Goal: Navigation & Orientation: Find specific page/section

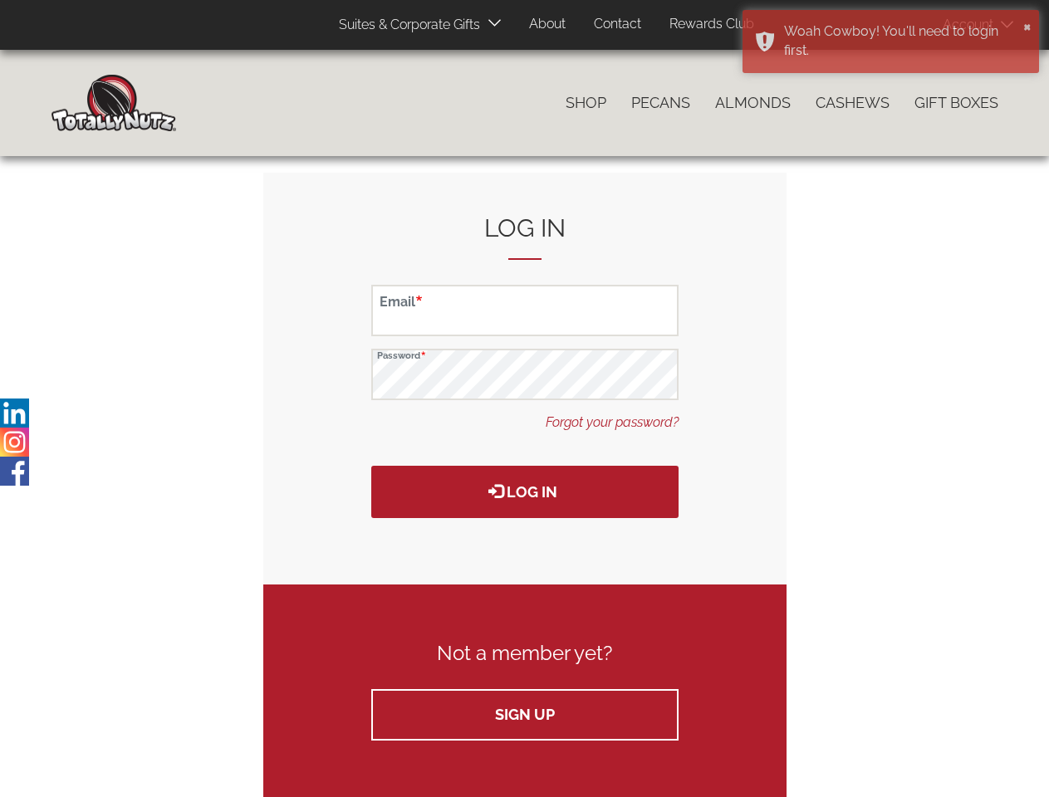
click at [524, 424] on div "Log in" at bounding box center [524, 459] width 307 height 118
click at [101, 24] on span "Products" at bounding box center [112, 24] width 54 height 24
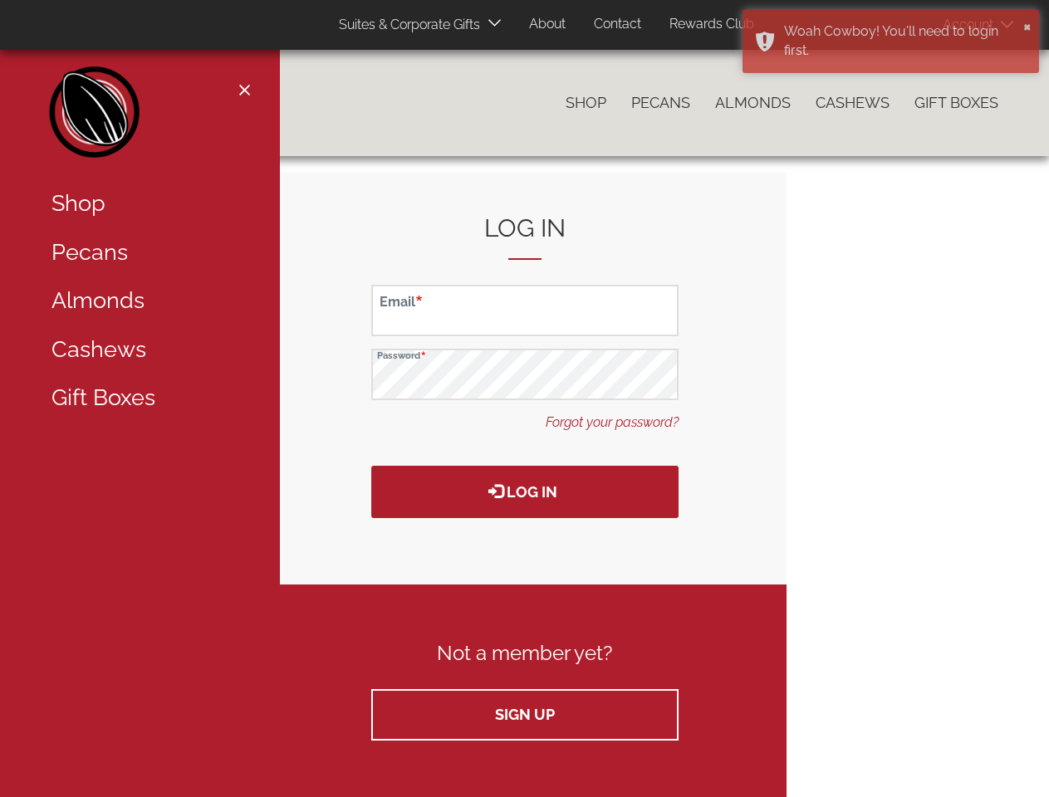
click at [1034, 0] on header "Products User account menu Account Log In Sign Up 0 items Top Menu (Pages) Suit…" at bounding box center [524, 25] width 1049 height 50
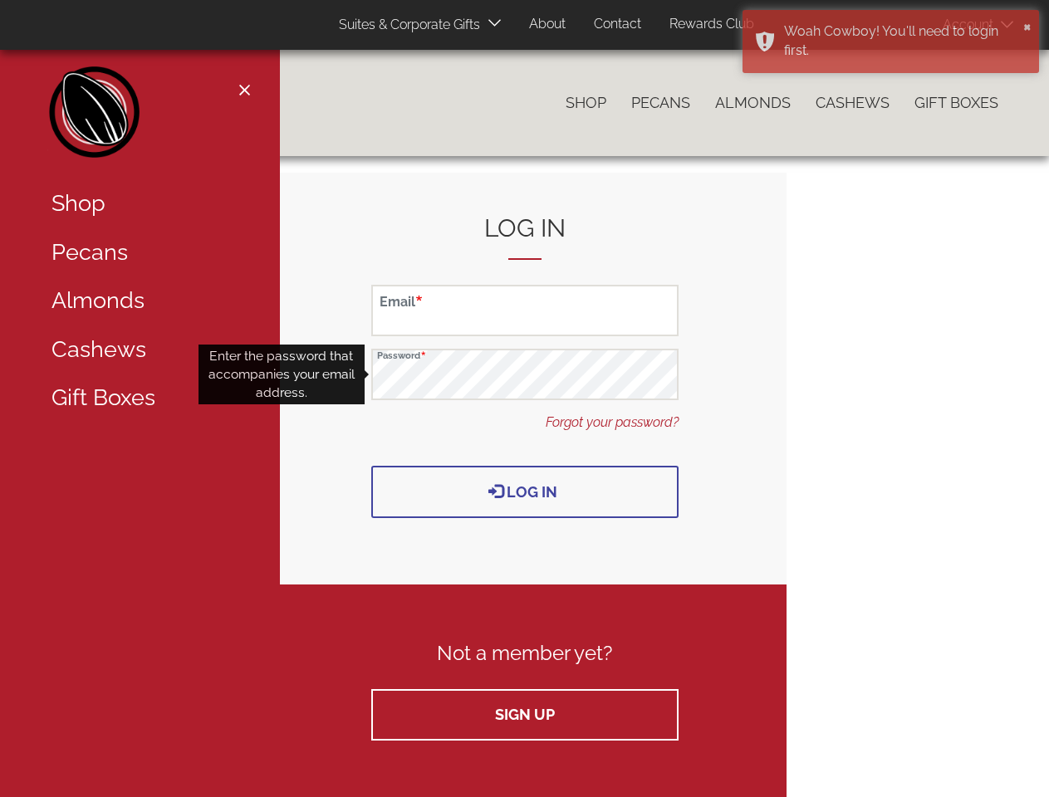
click at [525, 492] on button "Log in" at bounding box center [524, 492] width 307 height 52
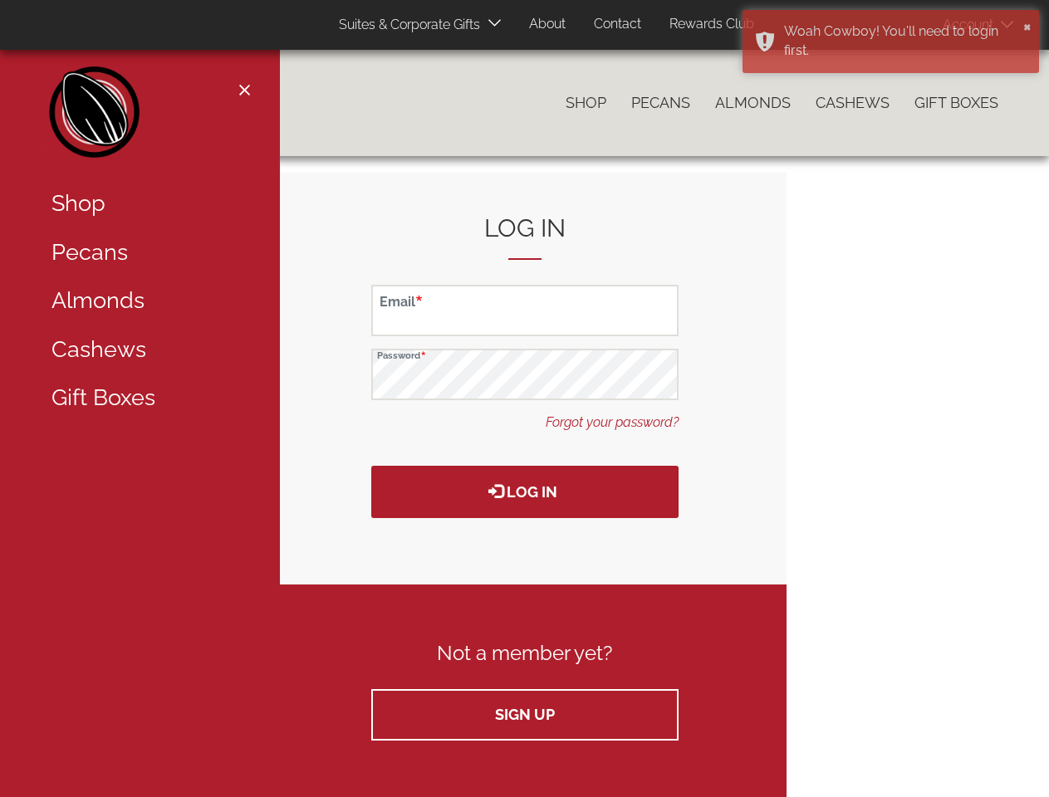
click at [14, 413] on div "Close navigation Main navigation Home Catalog menu navigation Shop Pecans Almon…" at bounding box center [140, 398] width 280 height 797
click at [14, 442] on div "Close navigation Main navigation Home Catalog menu navigation Shop Pecans Almon…" at bounding box center [140, 398] width 280 height 797
click at [14, 471] on div "Close navigation Main navigation Home Catalog menu navigation Shop Pecans Almon…" at bounding box center [140, 398] width 280 height 797
click at [880, 39] on div "Woah Cowboy! You'll need to login first." at bounding box center [901, 41] width 234 height 38
click at [1027, 26] on button "×" at bounding box center [1027, 25] width 8 height 17
